Goal: Obtain resource: Download file/media

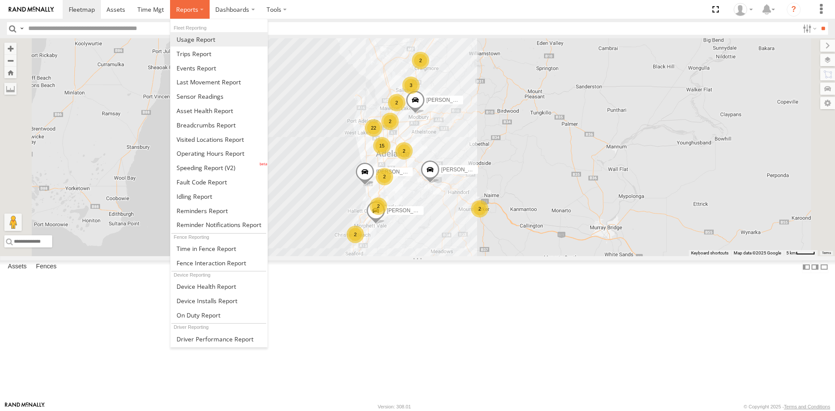
drag, startPoint x: 193, startPoint y: 16, endPoint x: 197, endPoint y: 39, distance: 23.3
click at [194, 16] on label at bounding box center [190, 9] width 40 height 19
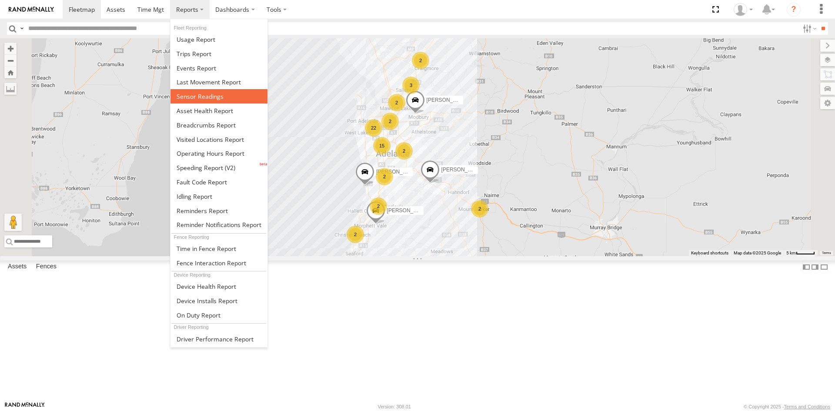
click at [208, 94] on span at bounding box center [200, 96] width 47 height 8
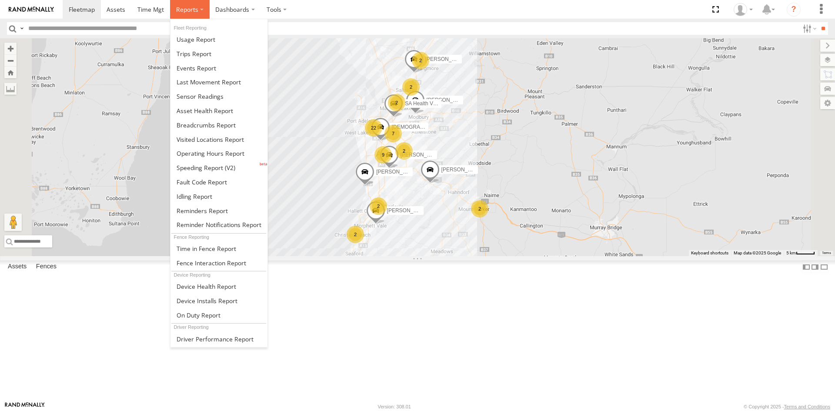
click at [199, 10] on label at bounding box center [190, 9] width 40 height 19
click at [197, 97] on span at bounding box center [200, 96] width 47 height 8
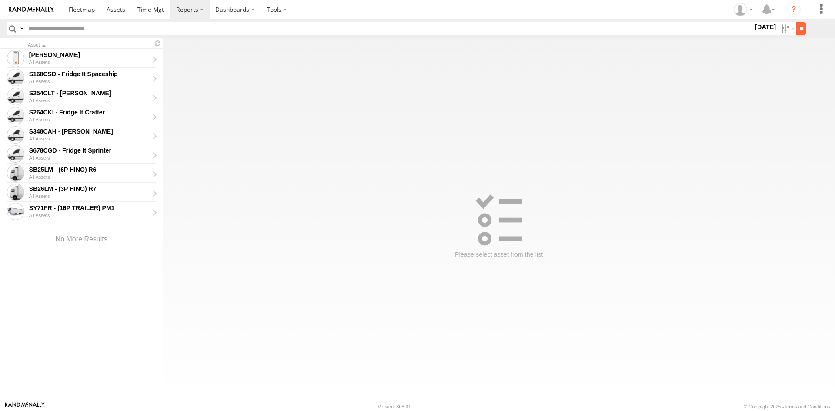
click at [796, 28] on input "**" at bounding box center [801, 28] width 10 height 13
click at [79, 138] on div "All Assets" at bounding box center [92, 138] width 126 height 5
type input "**********"
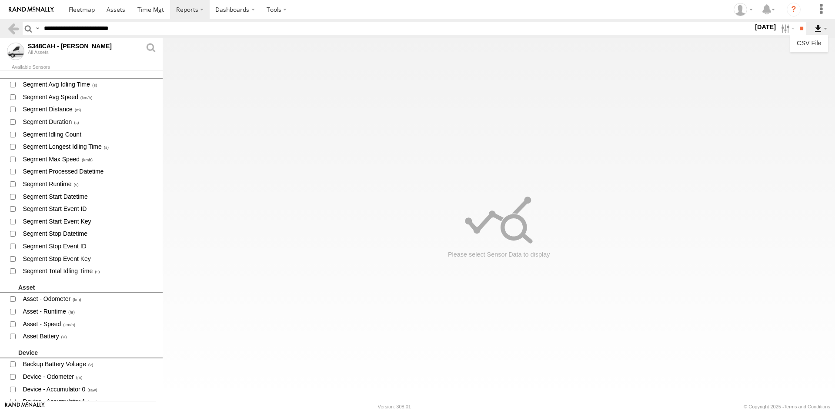
click at [816, 30] on label at bounding box center [820, 28] width 15 height 13
click at [815, 46] on link "CSV File" at bounding box center [809, 43] width 31 height 13
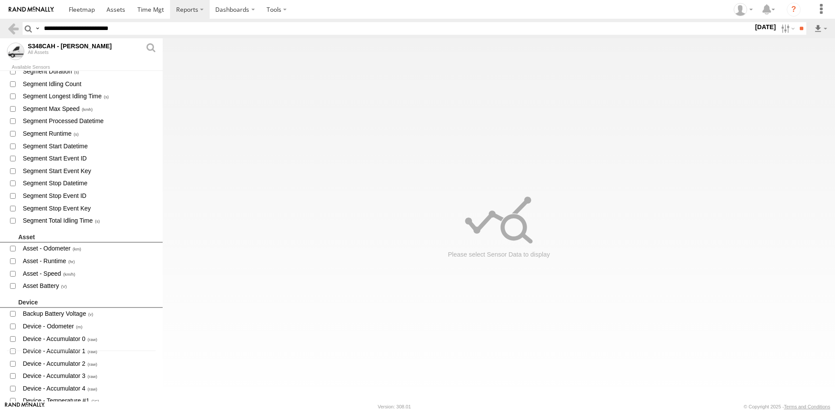
scroll to position [174, 0]
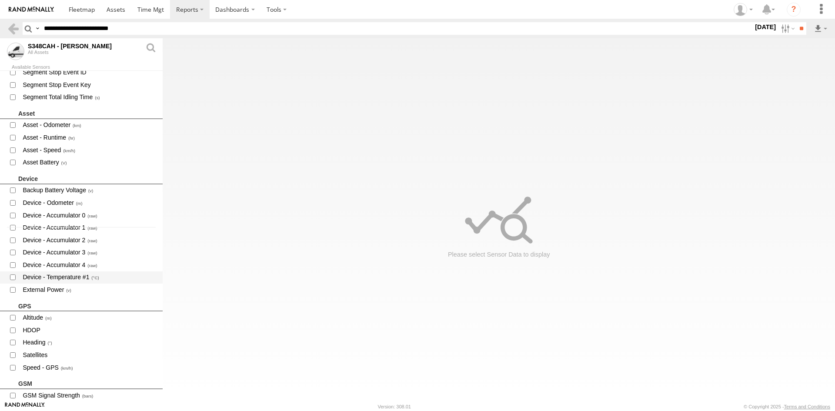
click at [69, 281] on span "Device - Temperature #1" at bounding box center [89, 277] width 134 height 11
click at [71, 280] on span "Device - Temperature #1" at bounding box center [89, 277] width 134 height 11
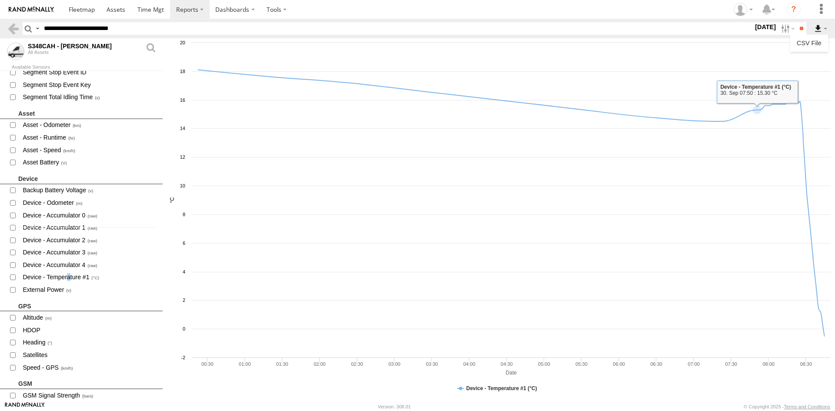
click at [820, 31] on label at bounding box center [820, 28] width 15 height 13
click at [809, 46] on link "CSV File" at bounding box center [809, 43] width 31 height 13
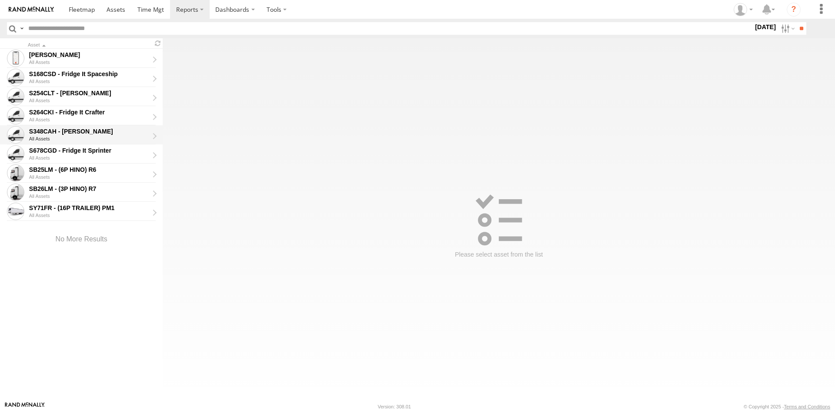
click at [88, 136] on div "All Assets" at bounding box center [92, 138] width 126 height 5
type input "**********"
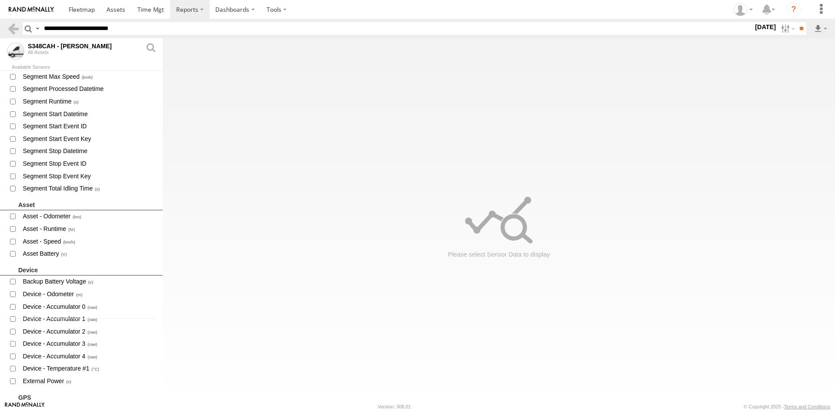
scroll to position [261, 0]
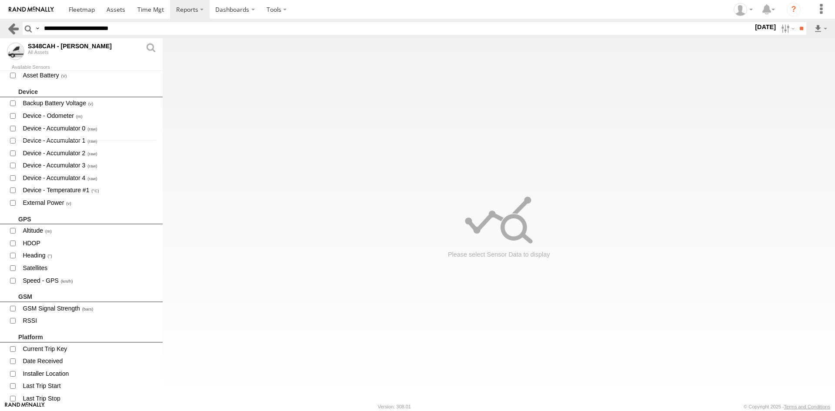
click at [19, 33] on link at bounding box center [13, 28] width 13 height 13
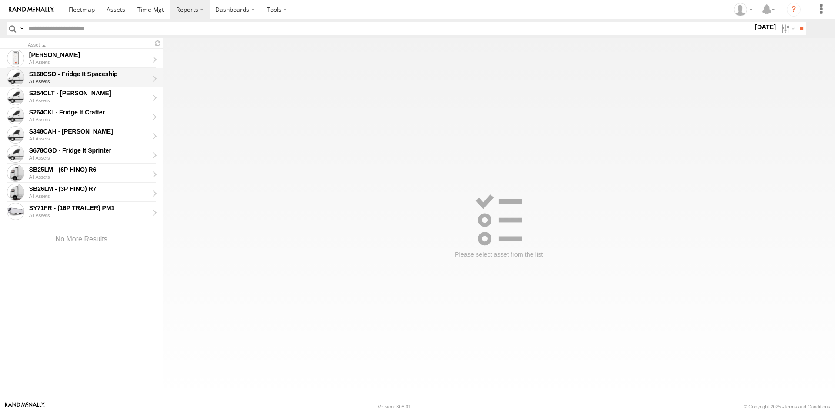
click at [91, 80] on div "All Assets" at bounding box center [92, 81] width 126 height 5
type input "**********"
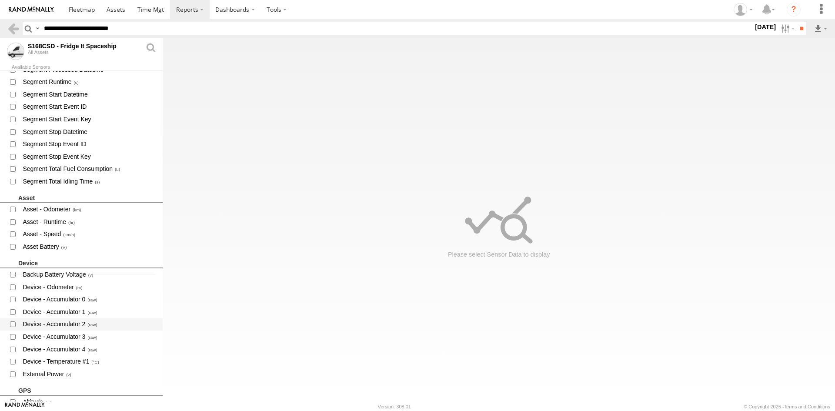
scroll to position [130, 0]
click at [83, 356] on span "Device - Temperature #1" at bounding box center [89, 358] width 134 height 11
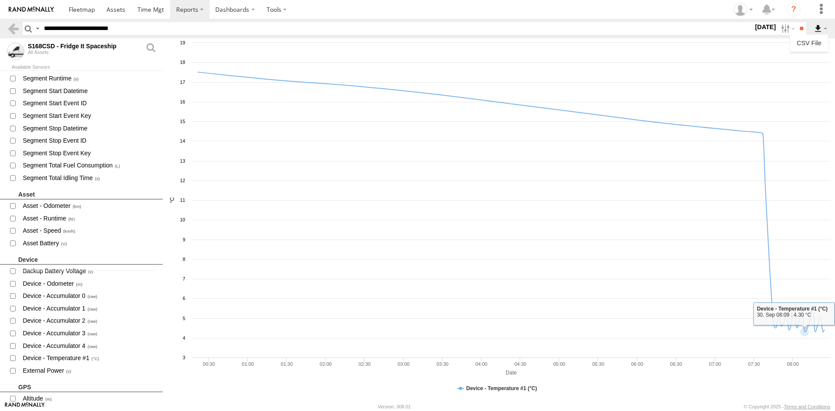
click at [820, 26] on label at bounding box center [820, 28] width 15 height 13
click at [814, 39] on link "CSV File" at bounding box center [809, 43] width 31 height 13
